Goal: Task Accomplishment & Management: Use online tool/utility

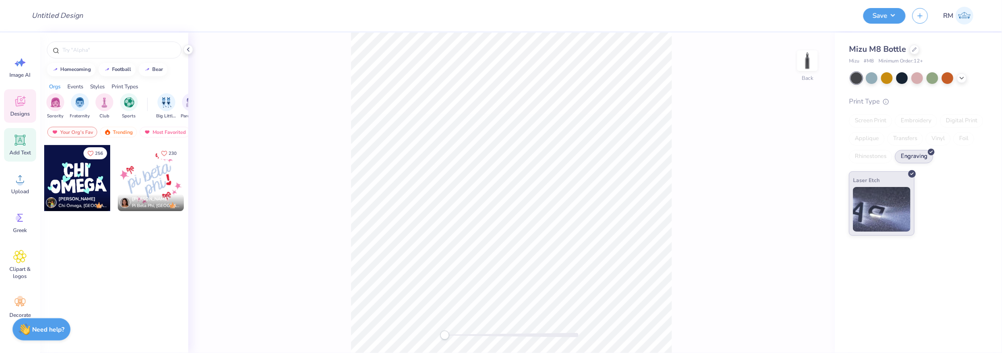
click at [17, 145] on icon at bounding box center [19, 139] width 13 height 13
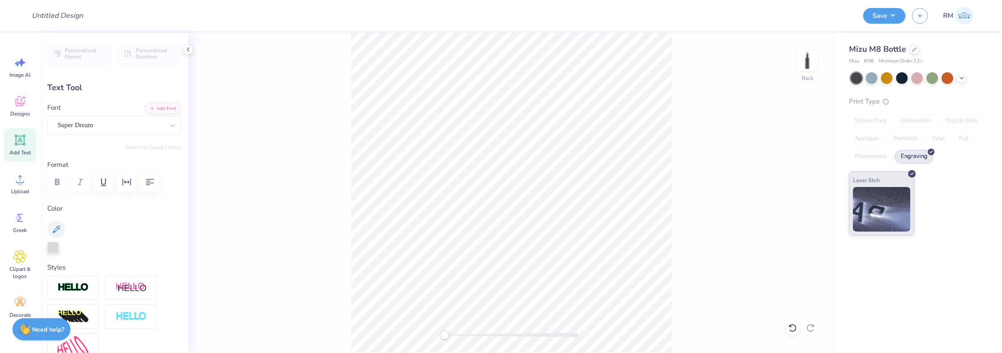
scroll to position [7, 0]
type textarea "Text"
click at [676, 219] on div "Back" at bounding box center [511, 193] width 647 height 320
type input "2.05"
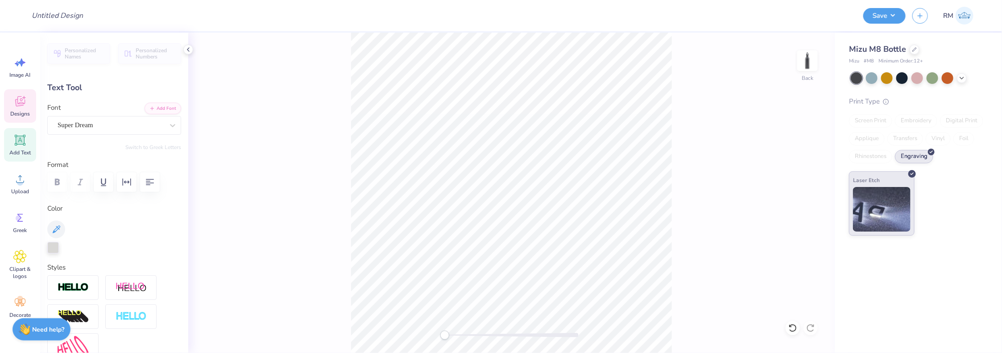
click at [21, 111] on span "Designs" at bounding box center [20, 113] width 20 height 7
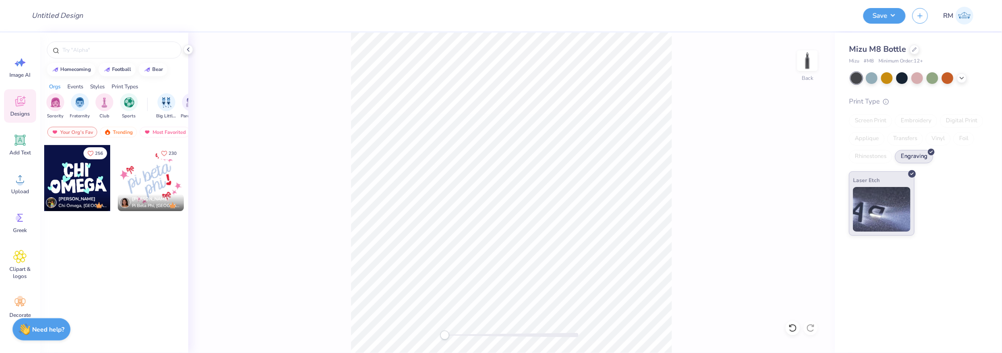
click at [71, 160] on div at bounding box center [77, 178] width 66 height 66
click at [98, 173] on div at bounding box center [77, 178] width 66 height 66
click at [76, 178] on div at bounding box center [77, 178] width 66 height 66
click at [73, 163] on div at bounding box center [77, 178] width 66 height 66
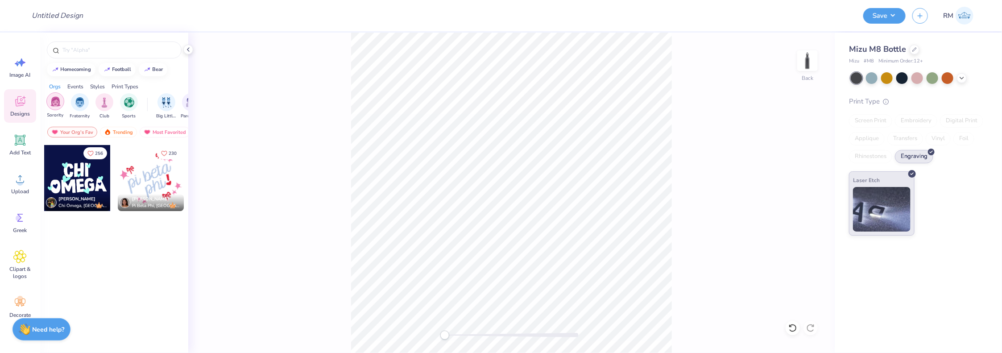
click at [75, 105] on img "filter for Fraternity" at bounding box center [80, 102] width 10 height 10
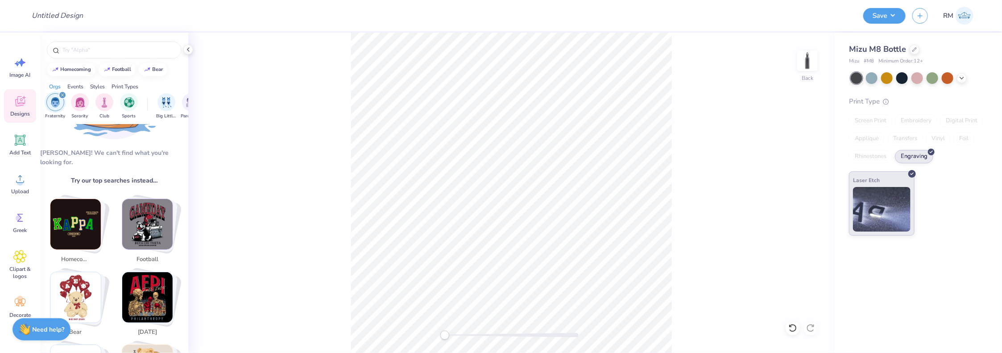
scroll to position [89, 0]
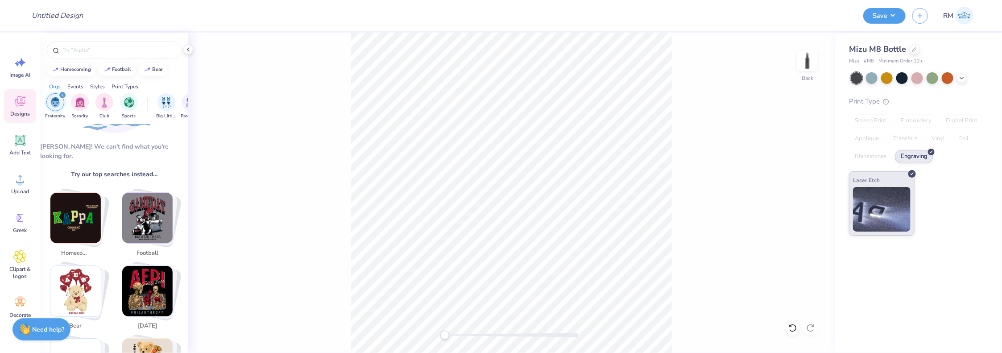
click at [88, 205] on img "Stack Card Button homecoming" at bounding box center [75, 218] width 50 height 50
type input "homecoming"
click at [71, 207] on img "Stack Card Button homecoming" at bounding box center [75, 218] width 50 height 50
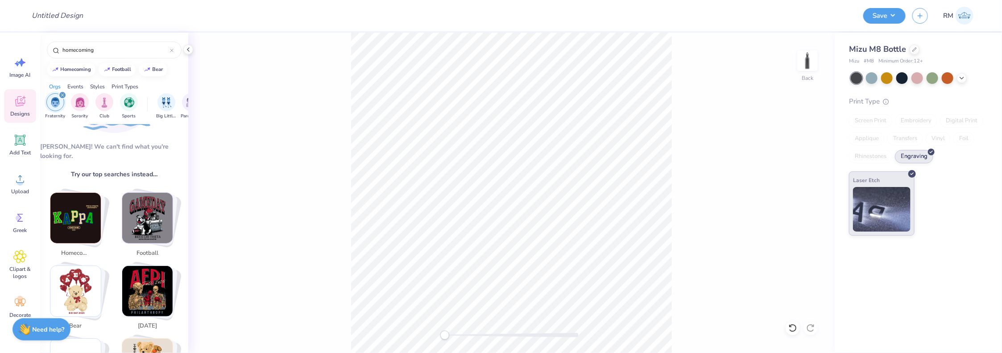
click at [71, 207] on img "Stack Card Button homecoming" at bounding box center [75, 218] width 50 height 50
click at [21, 138] on icon at bounding box center [20, 140] width 8 height 8
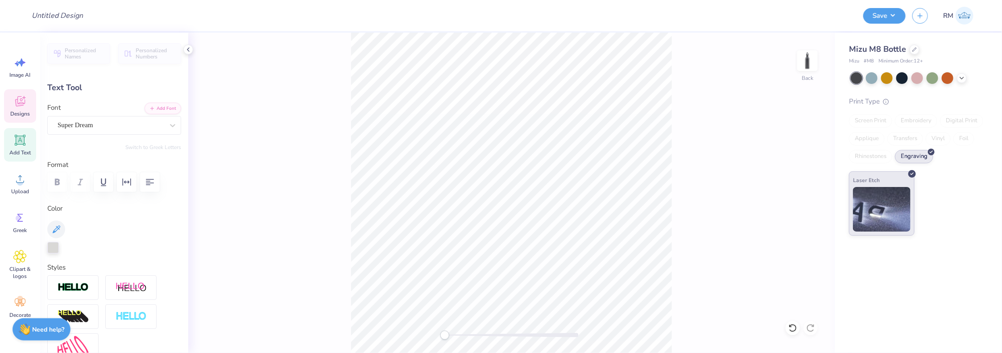
click at [23, 98] on icon at bounding box center [19, 101] width 13 height 13
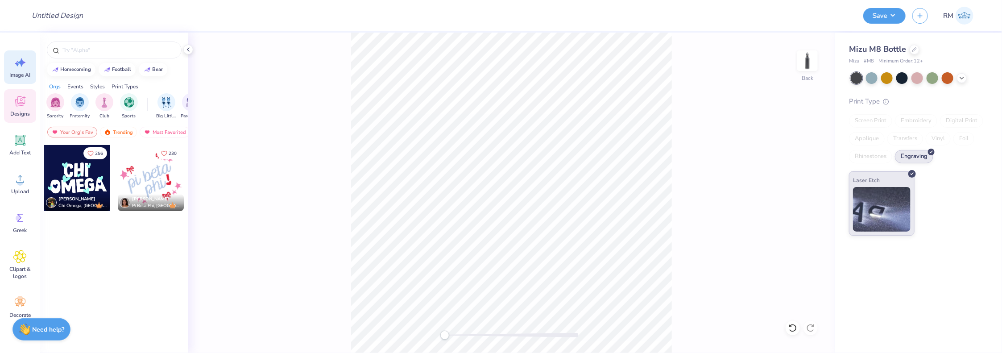
click at [19, 69] on div "Image AI" at bounding box center [20, 66] width 32 height 33
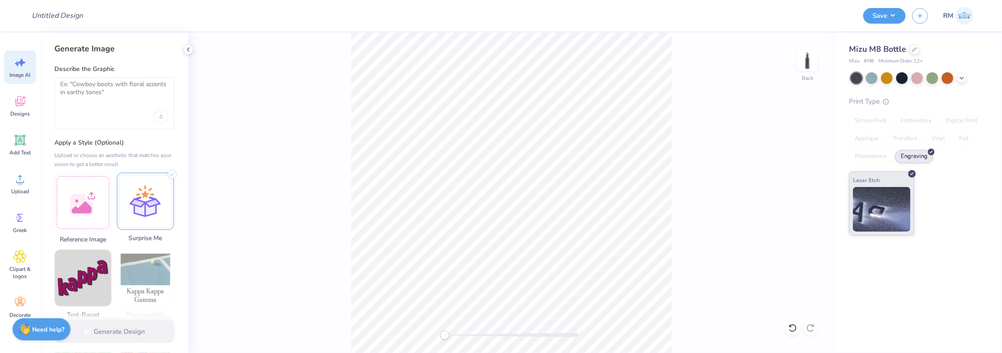
click at [138, 204] on div at bounding box center [145, 201] width 57 height 57
click at [100, 93] on textarea at bounding box center [114, 91] width 108 height 22
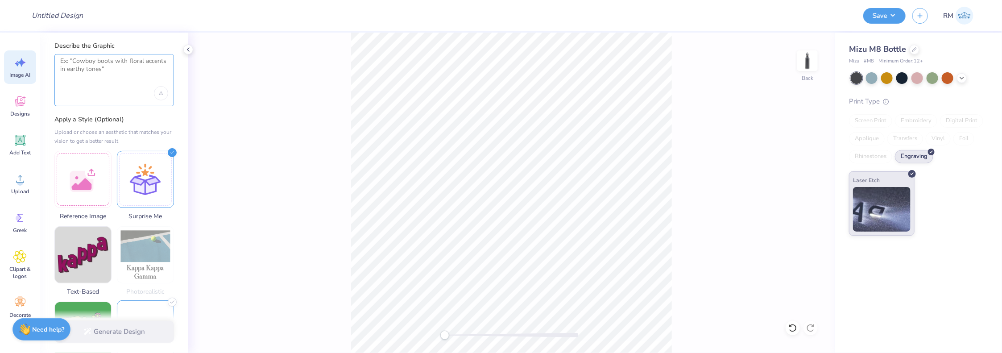
scroll to position [134, 0]
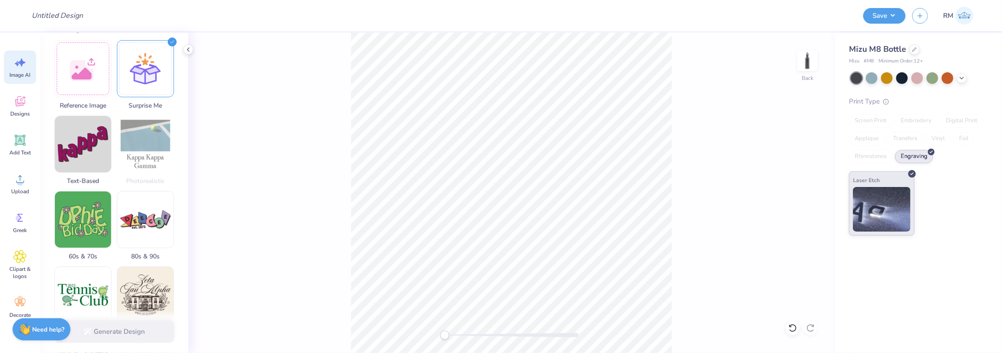
click at [136, 141] on img at bounding box center [145, 144] width 56 height 56
click at [137, 82] on div at bounding box center [145, 67] width 57 height 57
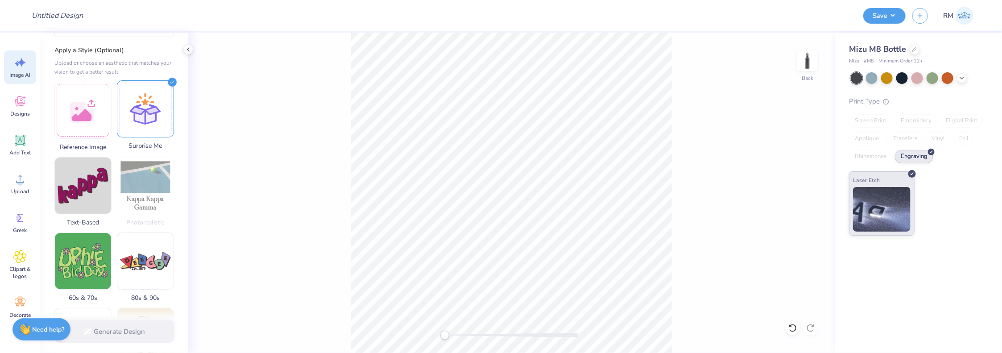
scroll to position [45, 0]
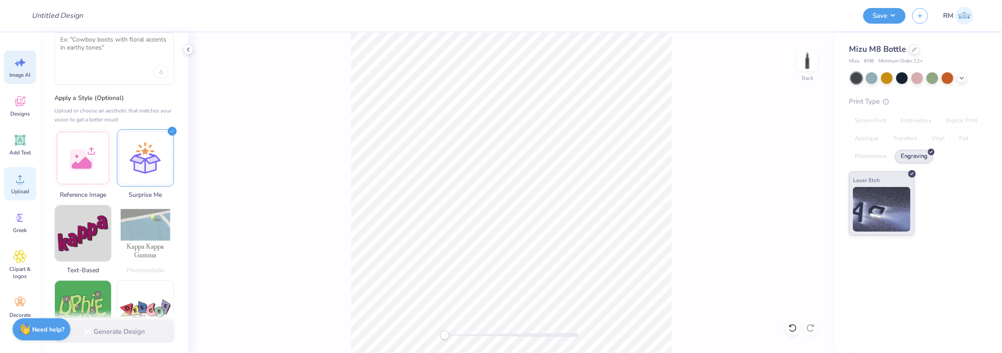
click at [16, 178] on icon at bounding box center [19, 178] width 13 height 13
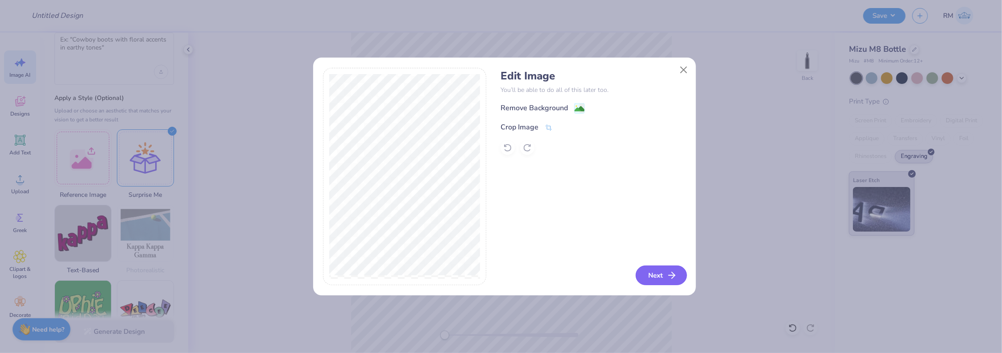
click at [656, 274] on button "Next" at bounding box center [661, 276] width 51 height 20
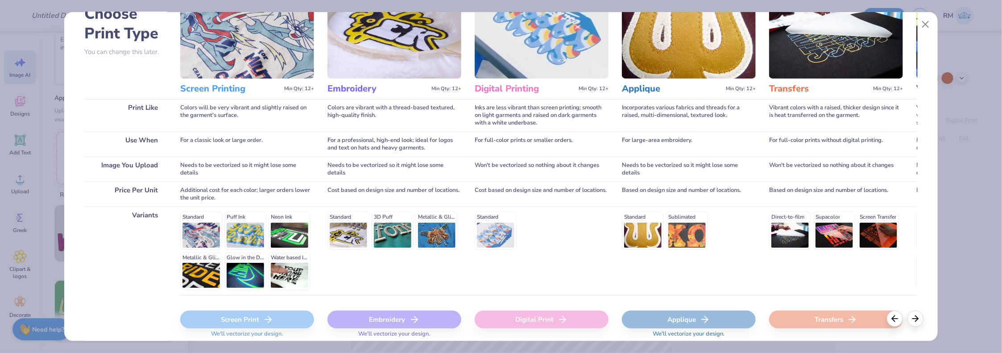
scroll to position [0, 0]
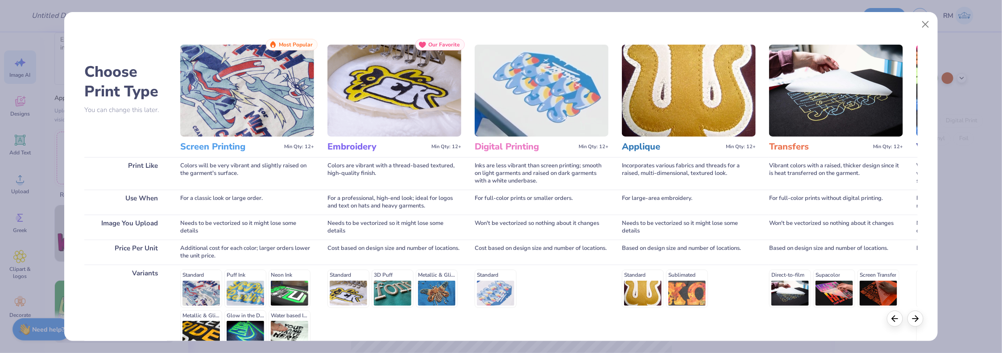
click at [659, 122] on img at bounding box center [689, 91] width 134 height 92
drag, startPoint x: 531, startPoint y: 101, endPoint x: 459, endPoint y: 98, distance: 72.8
click at [531, 101] on img at bounding box center [542, 91] width 134 height 92
click at [384, 90] on img at bounding box center [395, 91] width 134 height 92
click at [236, 91] on img at bounding box center [247, 91] width 134 height 92
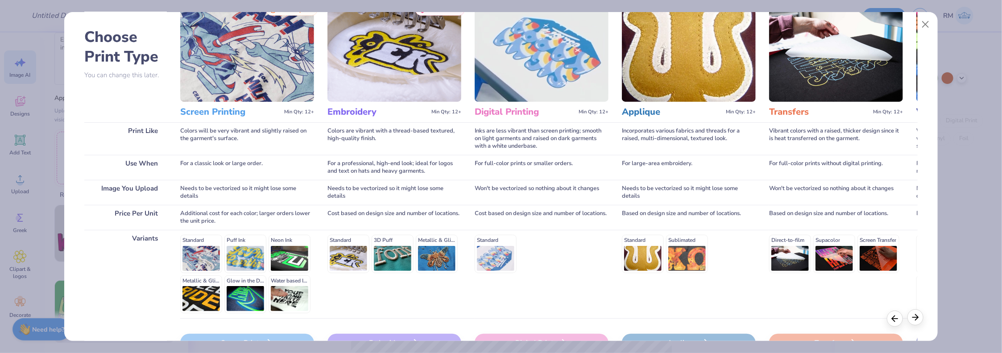
scroll to position [91, 0]
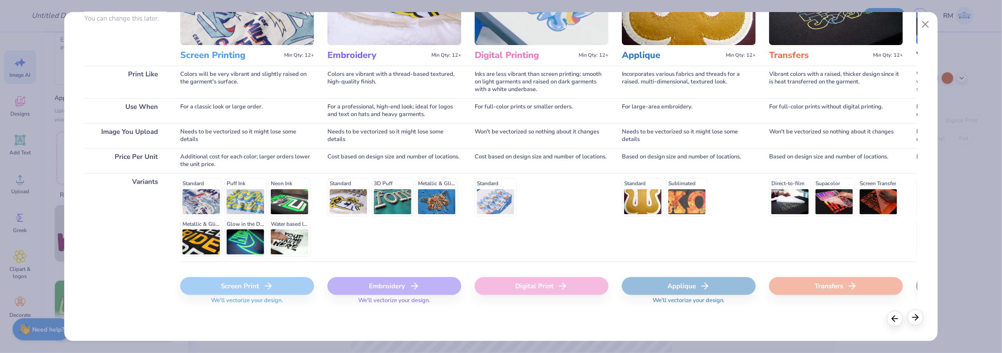
click at [917, 323] on div at bounding box center [916, 317] width 16 height 16
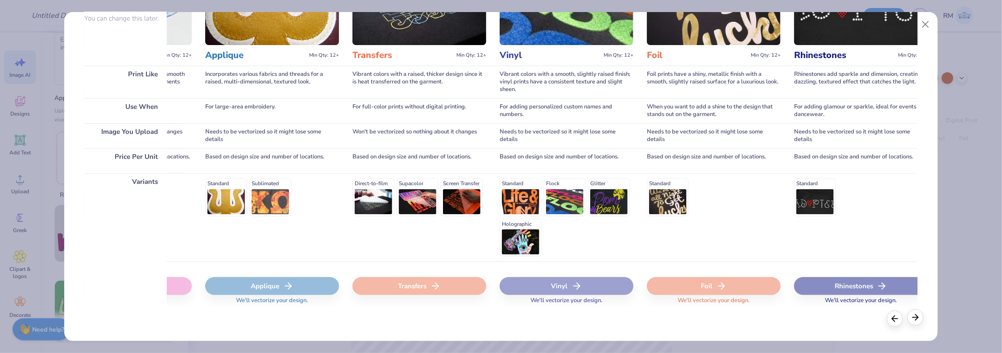
click at [917, 323] on div at bounding box center [916, 317] width 16 height 16
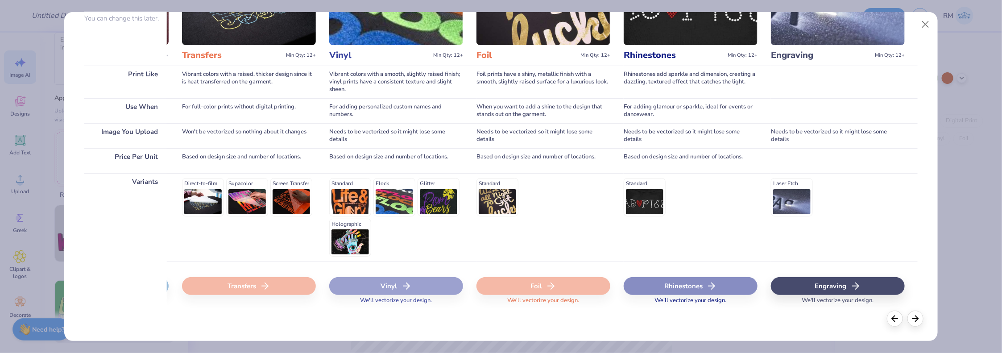
click at [853, 290] on icon at bounding box center [856, 286] width 11 height 11
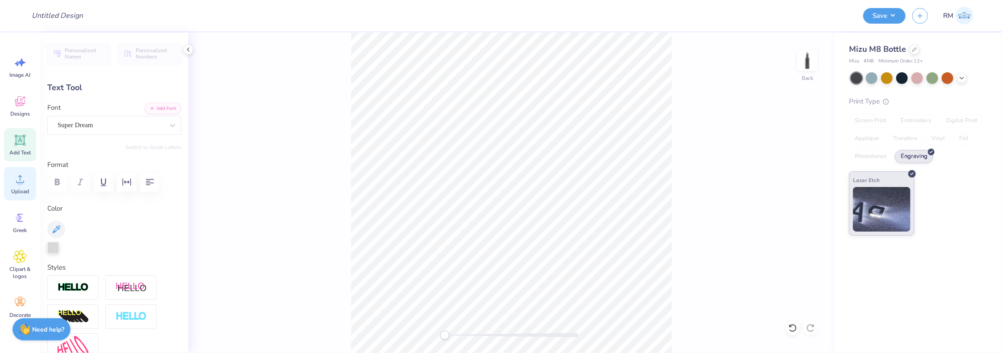
click at [24, 188] on span "Upload" at bounding box center [20, 191] width 18 height 7
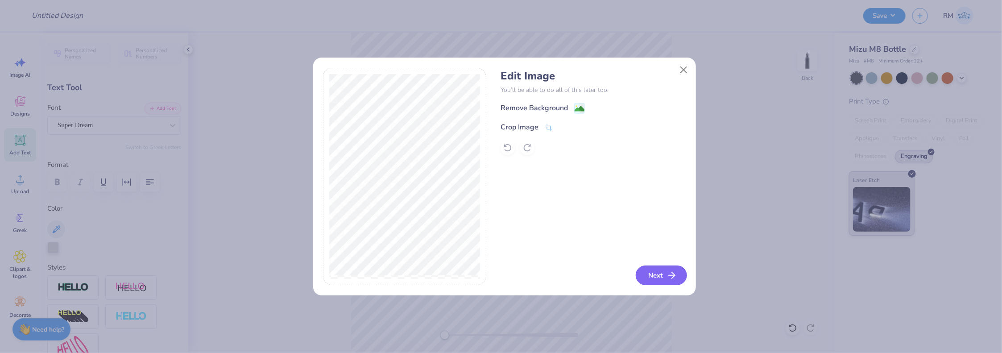
click at [662, 281] on button "Next" at bounding box center [661, 276] width 51 height 20
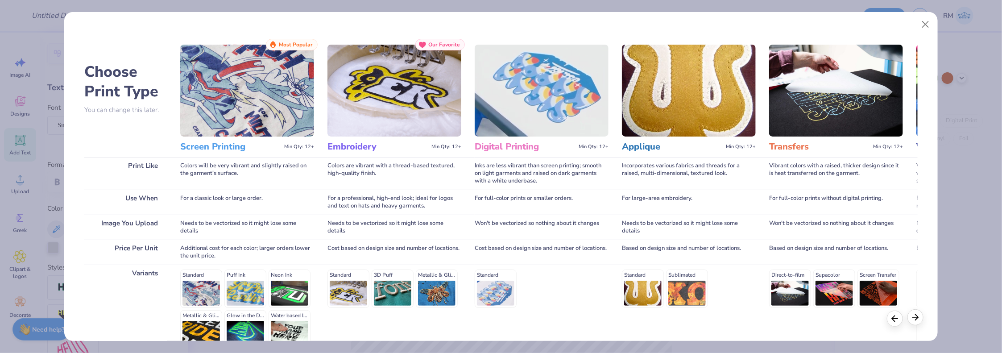
click at [918, 324] on div at bounding box center [916, 317] width 16 height 16
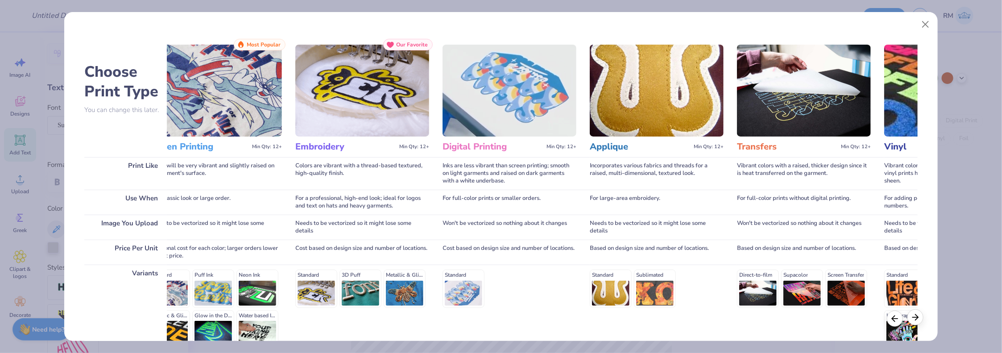
click at [918, 323] on div at bounding box center [916, 317] width 16 height 16
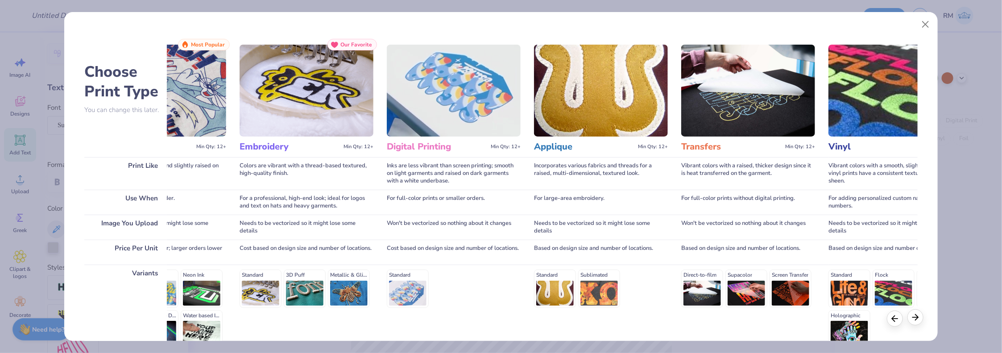
click at [918, 323] on div at bounding box center [916, 317] width 16 height 16
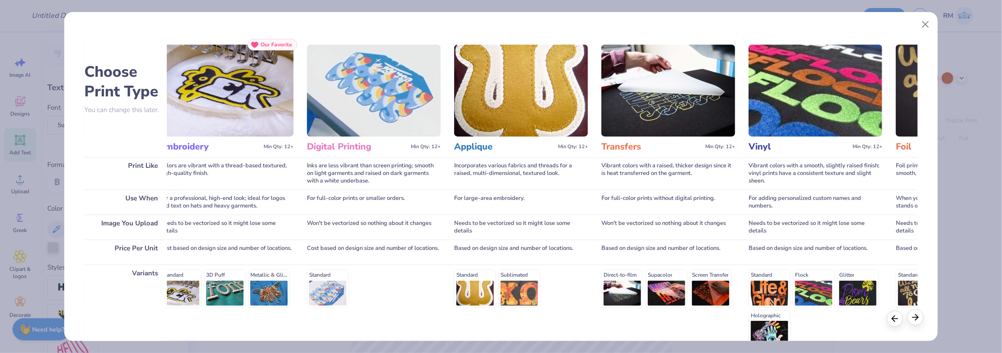
click at [918, 323] on div at bounding box center [916, 317] width 16 height 16
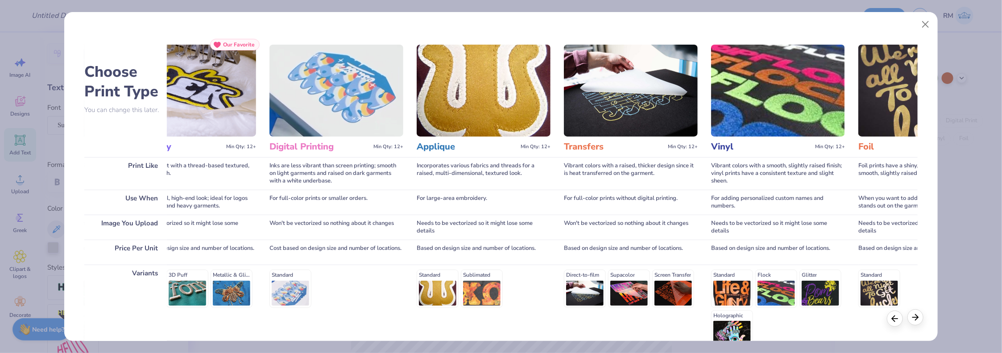
click at [918, 323] on div at bounding box center [916, 317] width 16 height 16
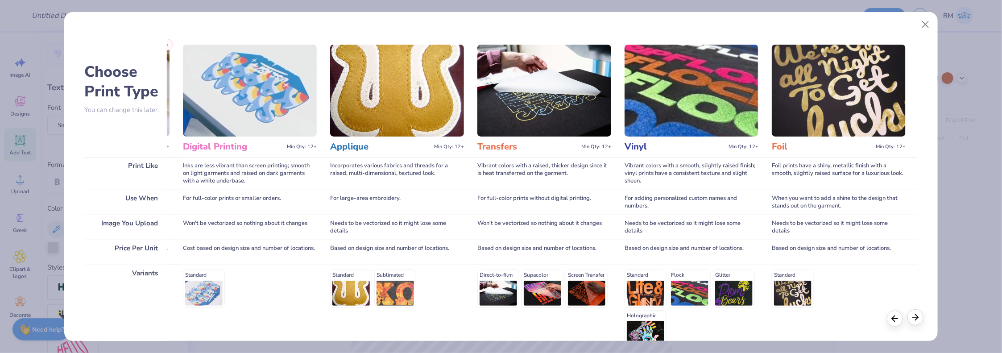
click at [917, 323] on div at bounding box center [916, 317] width 16 height 16
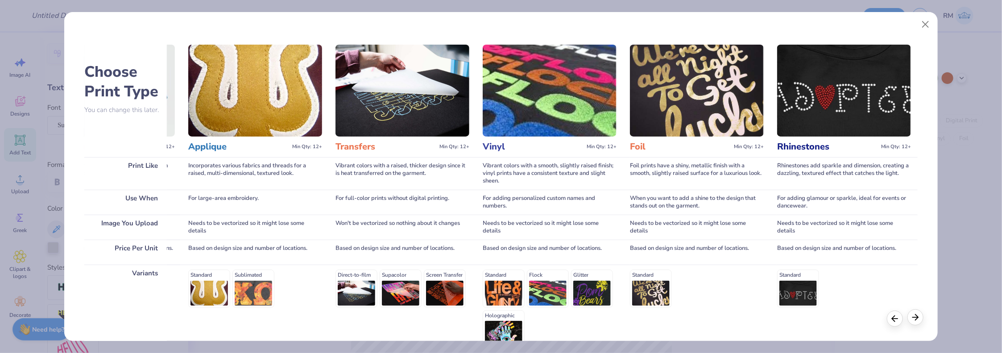
click at [917, 323] on div at bounding box center [916, 317] width 16 height 16
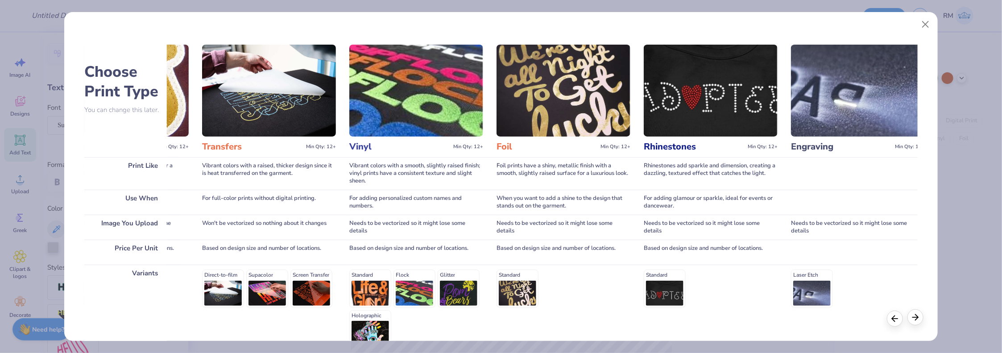
click at [917, 323] on div at bounding box center [916, 317] width 16 height 16
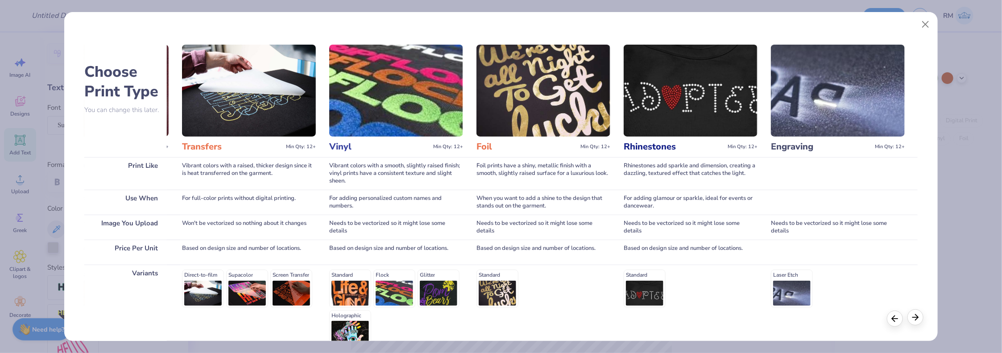
click at [917, 323] on div at bounding box center [916, 317] width 16 height 16
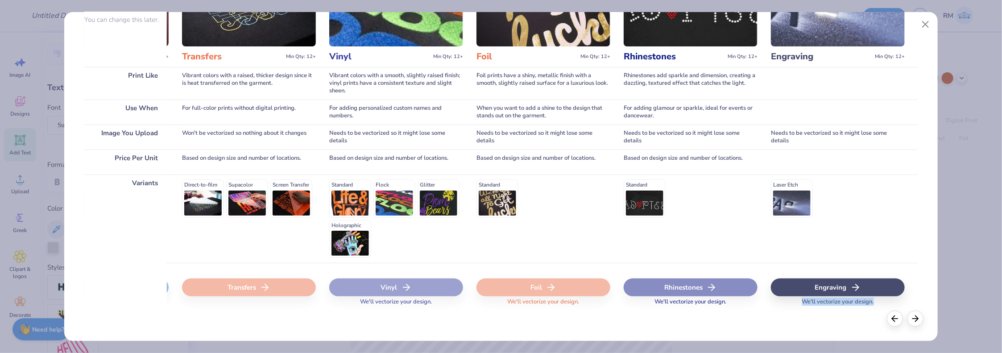
scroll to position [91, 0]
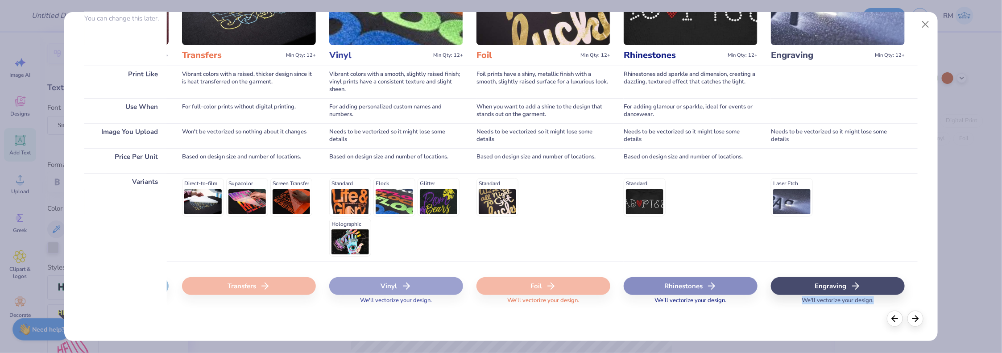
click at [865, 286] on div "Engraving" at bounding box center [838, 286] width 134 height 18
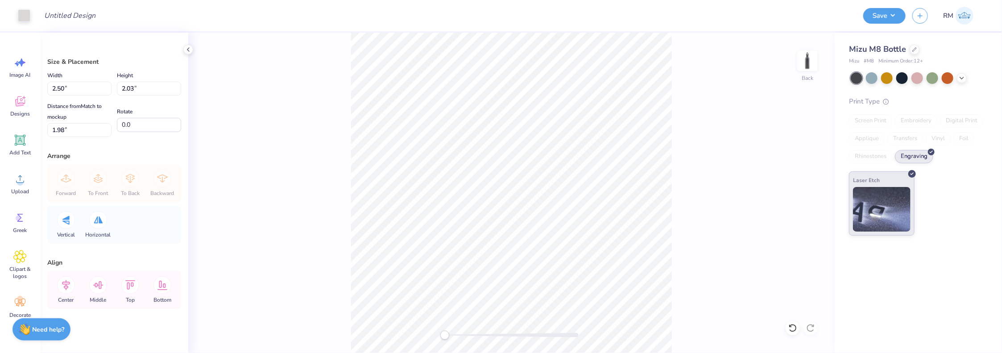
type input "1.28"
type input "1.04"
click at [730, 193] on div "Back" at bounding box center [511, 193] width 647 height 320
click at [654, 353] on html "Art colors Design Title Save RM Image AI Designs Add Text Upload Greek Clipart …" at bounding box center [501, 176] width 1002 height 353
type input "2.02"
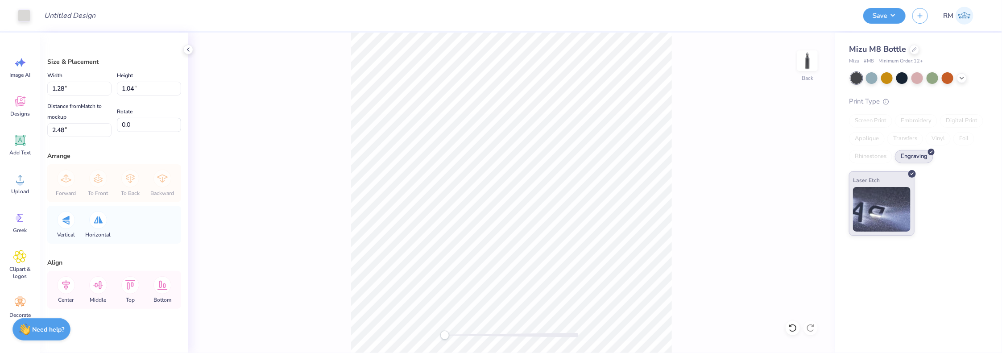
type input "1.64"
type input "1.88"
type input "2.41"
type input "1.96"
type input "0.33"
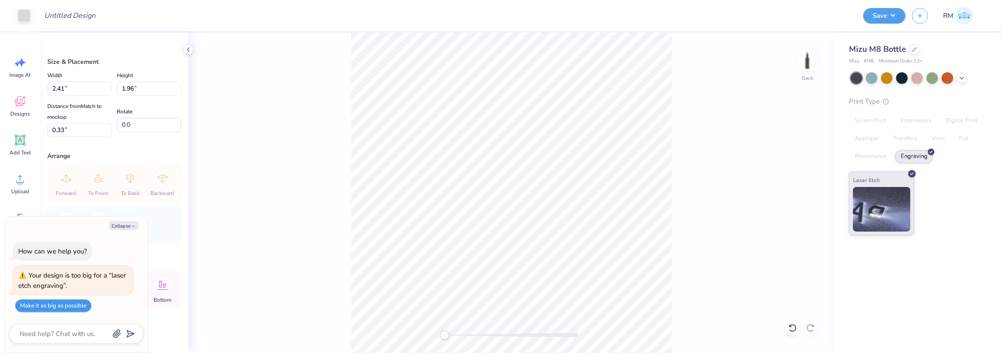
click at [57, 309] on button "Make it as big as possible" at bounding box center [53, 305] width 76 height 13
type input "2.50"
type input "2.03"
click at [679, 236] on div "Back" at bounding box center [511, 193] width 647 height 320
click at [677, 233] on div "Back" at bounding box center [511, 193] width 647 height 320
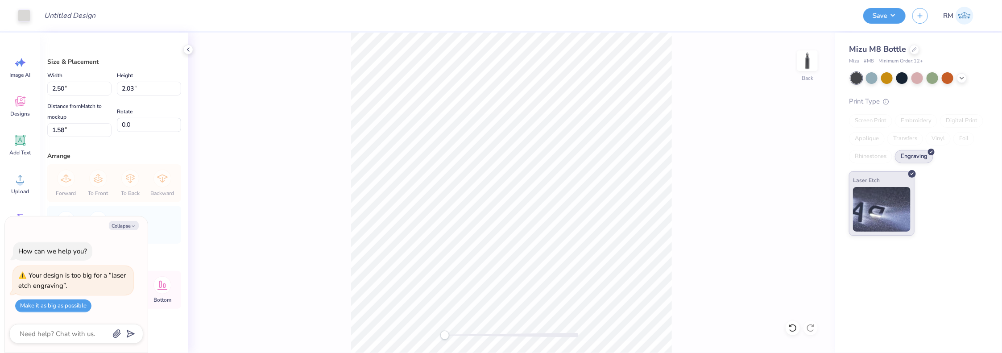
type textarea "x"
